Goal: Find specific page/section: Find specific page/section

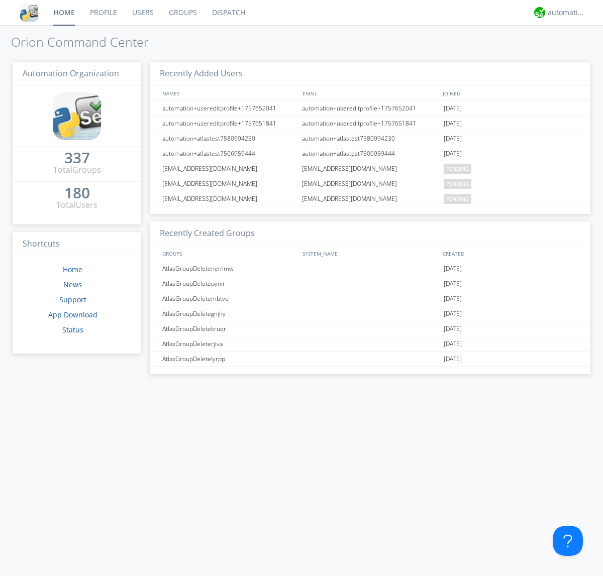
click at [227, 13] on link "Dispatch" at bounding box center [228, 12] width 48 height 25
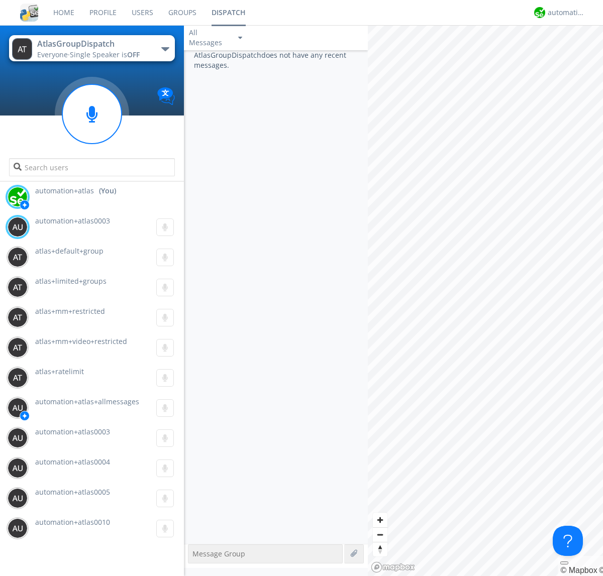
click at [165, 49] on div "button" at bounding box center [165, 49] width 8 height 4
click at [0, 0] on span "AtlasGroupDispatchLarge" at bounding box center [0, 0] width 0 height 0
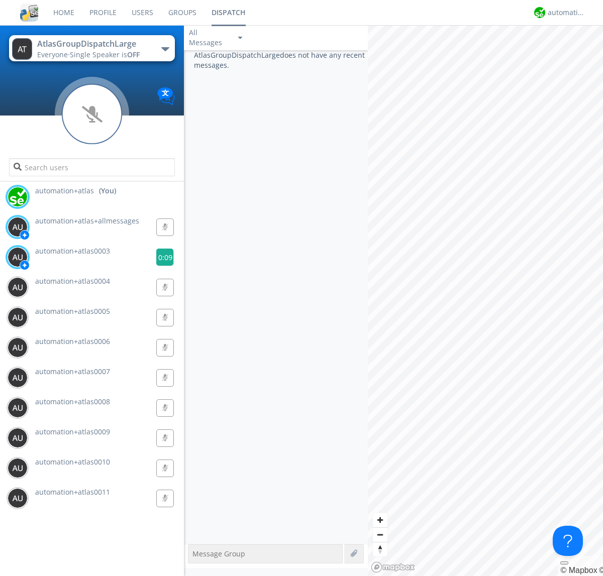
click at [161, 257] on g at bounding box center [165, 258] width 18 height 18
